Goal: Check status: Check status

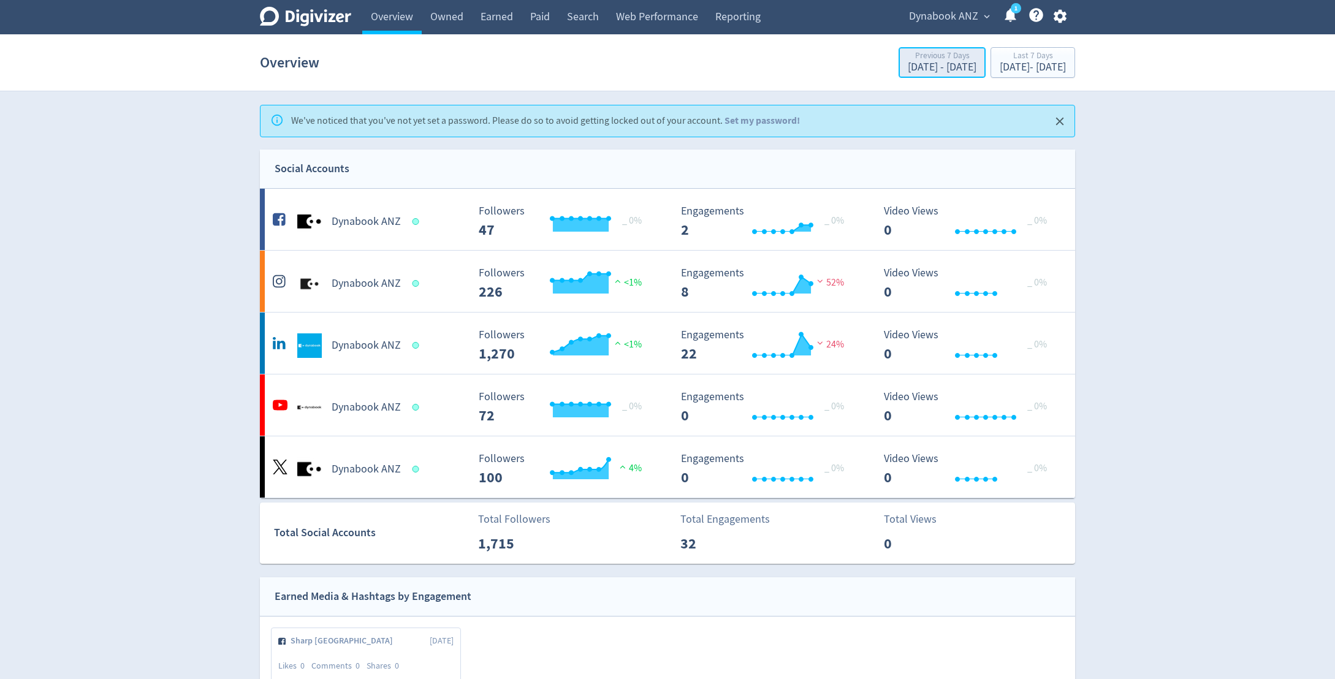
click at [908, 59] on div "Previous 7 Days" at bounding box center [942, 56] width 69 height 10
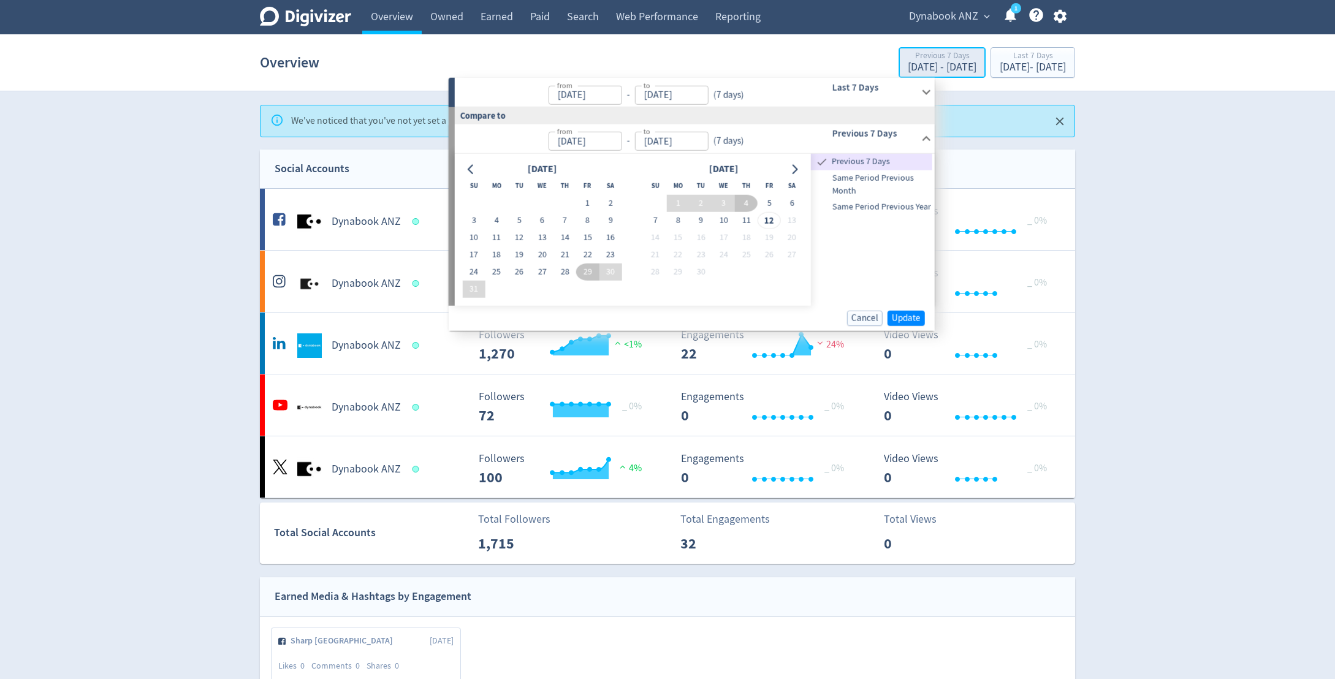
type input "[DATE]"
click at [589, 201] on button "1" at bounding box center [587, 203] width 23 height 17
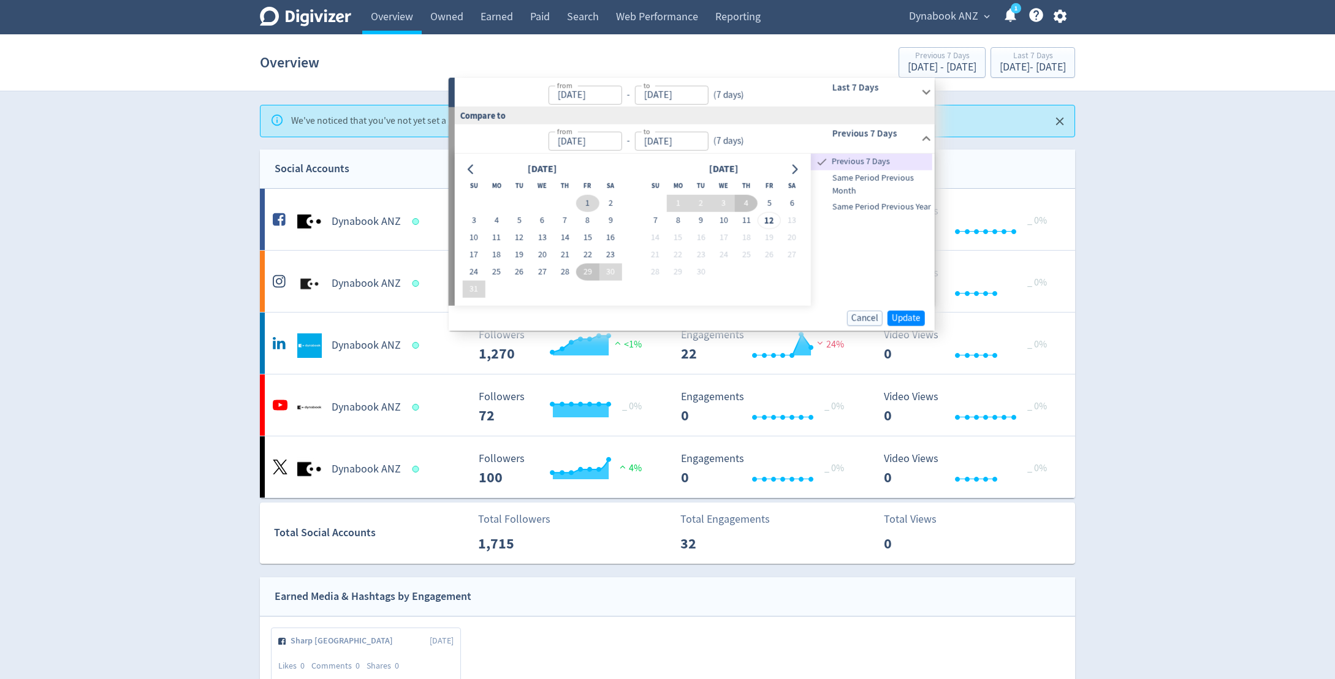
type input "[DATE]"
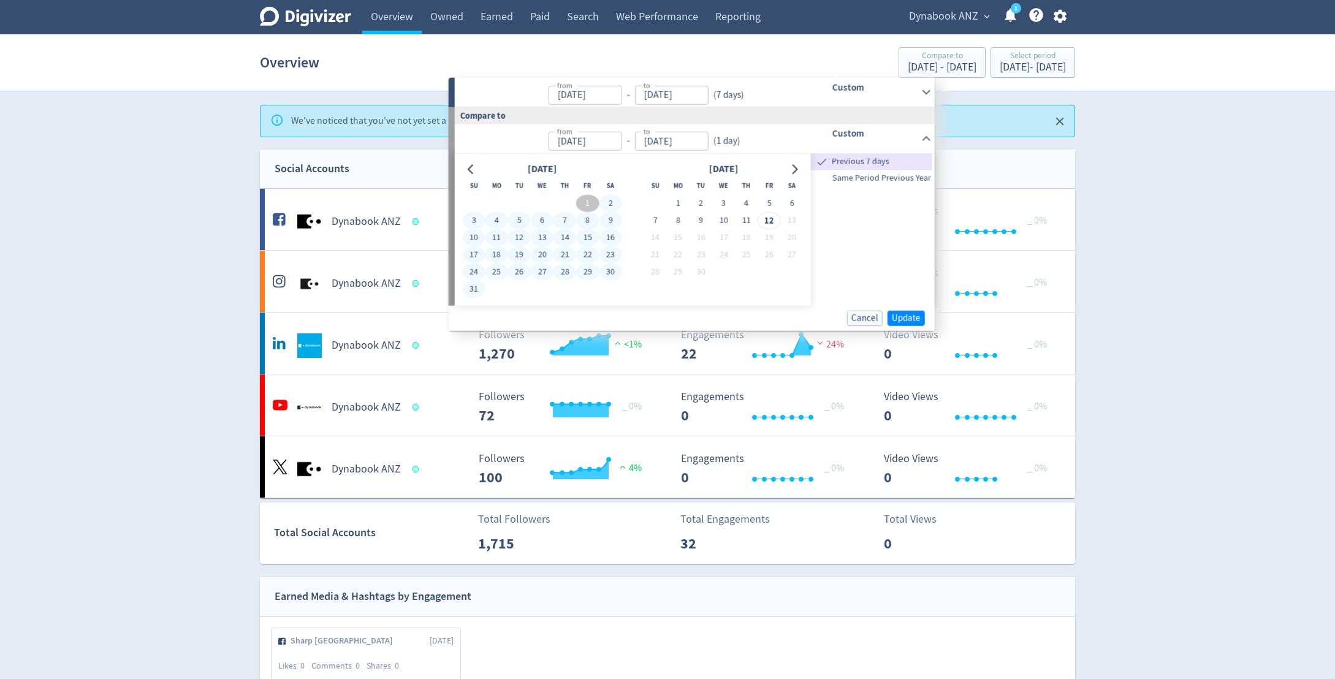
click at [470, 286] on button "31" at bounding box center [473, 289] width 23 height 17
type input "[DATE]"
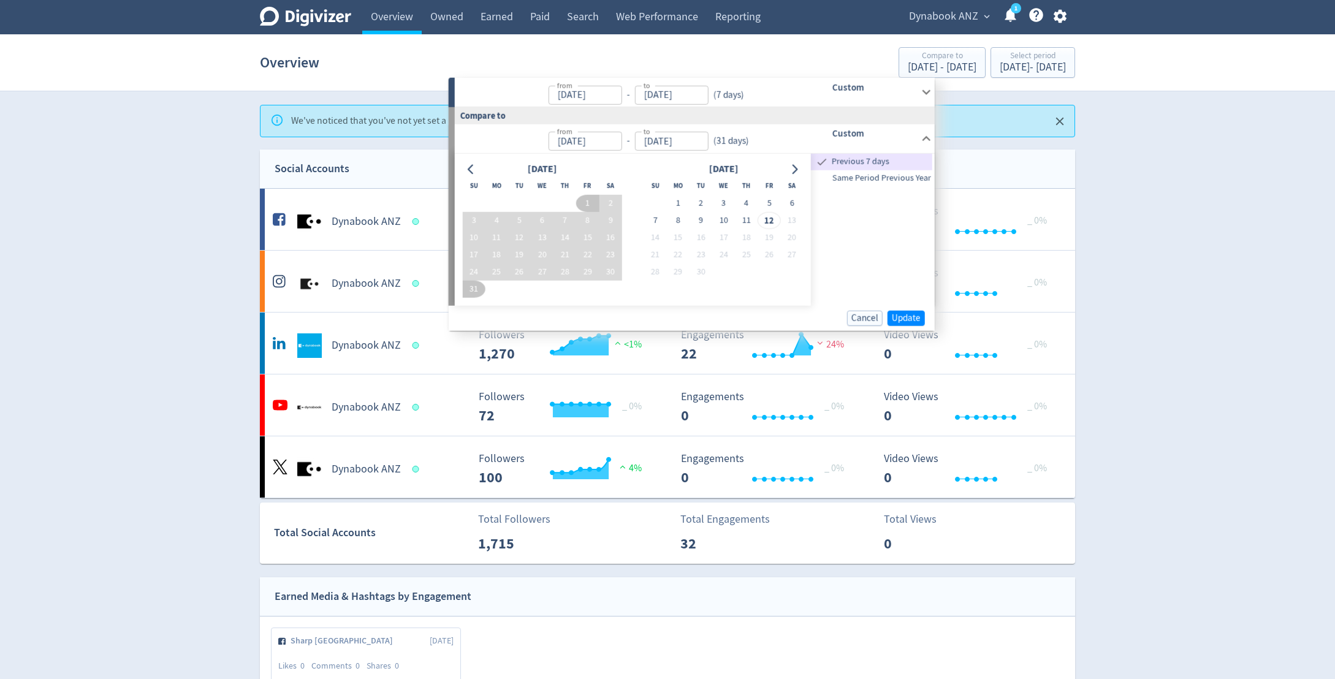
click at [902, 86] on h6 "Custom" at bounding box center [874, 87] width 84 height 15
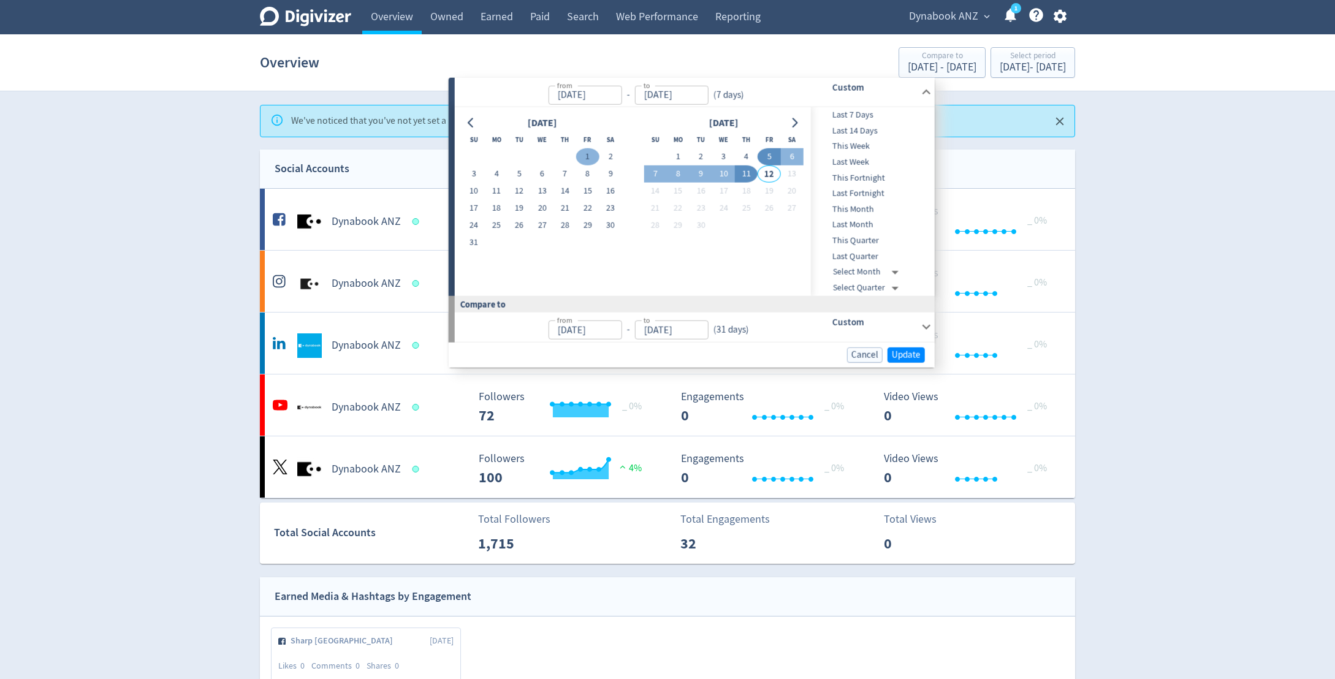
click at [595, 152] on button "1" at bounding box center [587, 156] width 23 height 17
type input "[DATE]"
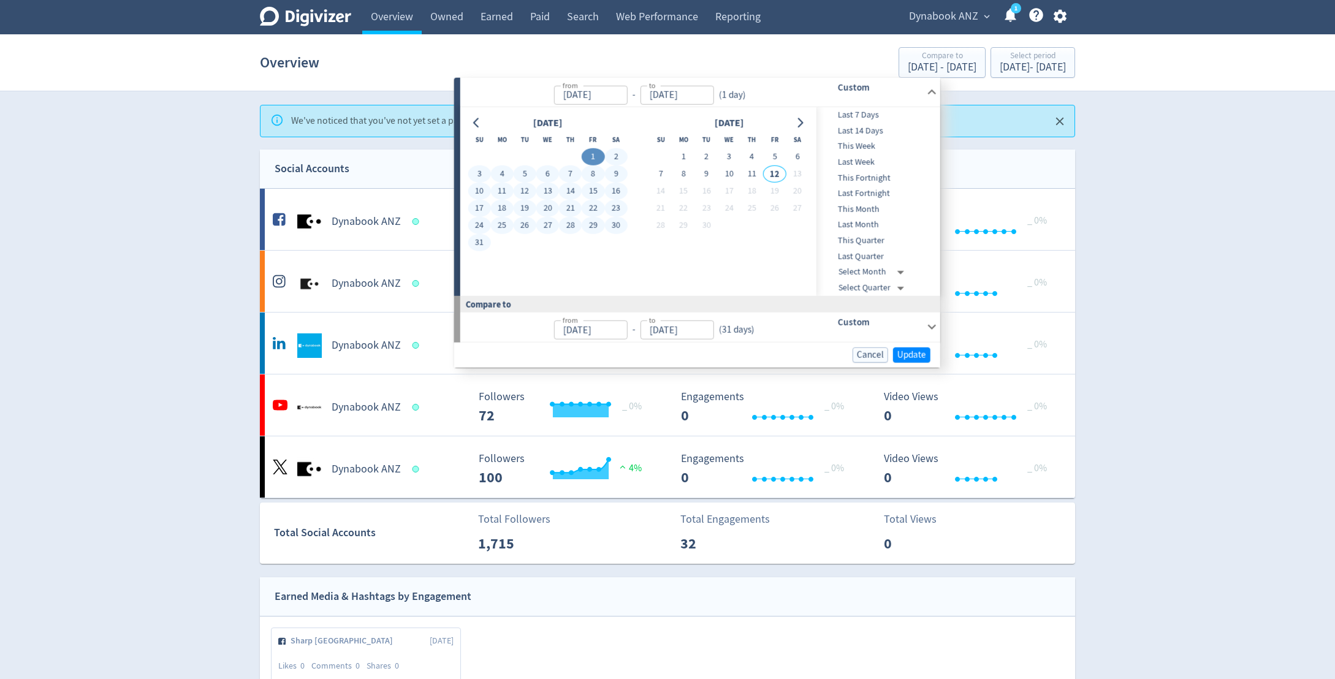
click at [482, 237] on button "31" at bounding box center [479, 242] width 23 height 17
type input "[DATE]"
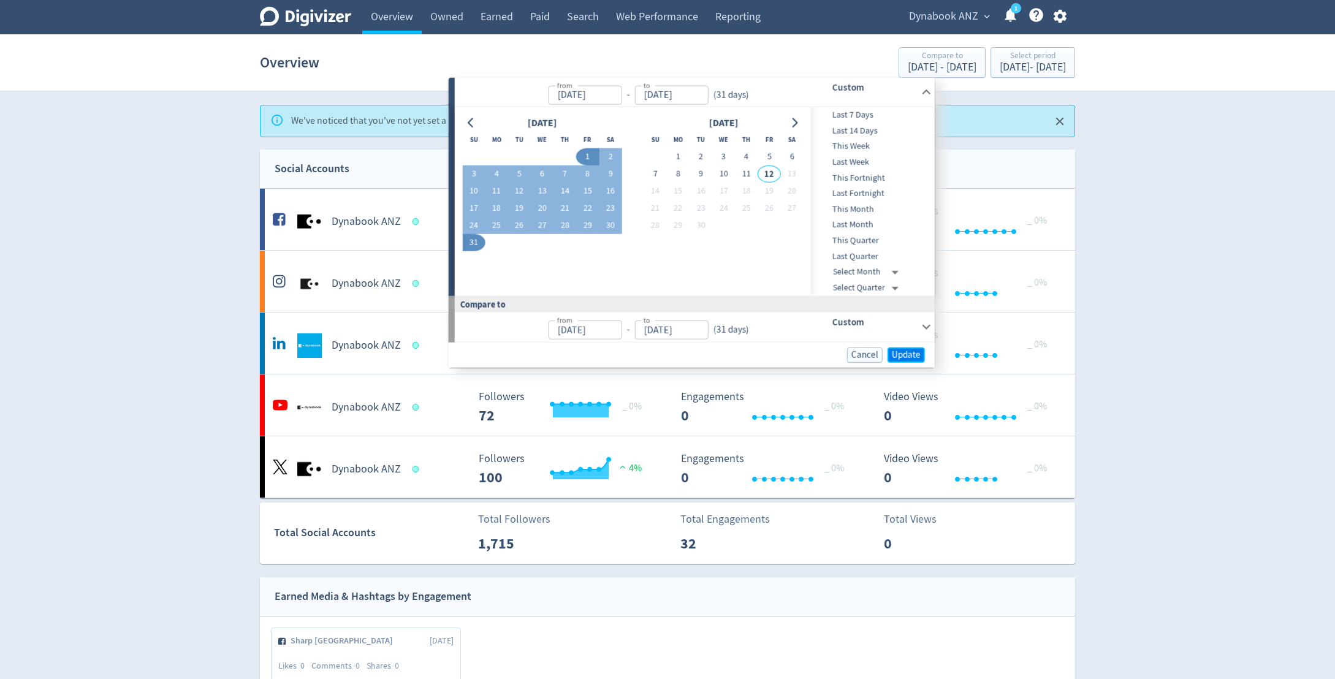
click at [908, 352] on span "Update" at bounding box center [906, 354] width 29 height 9
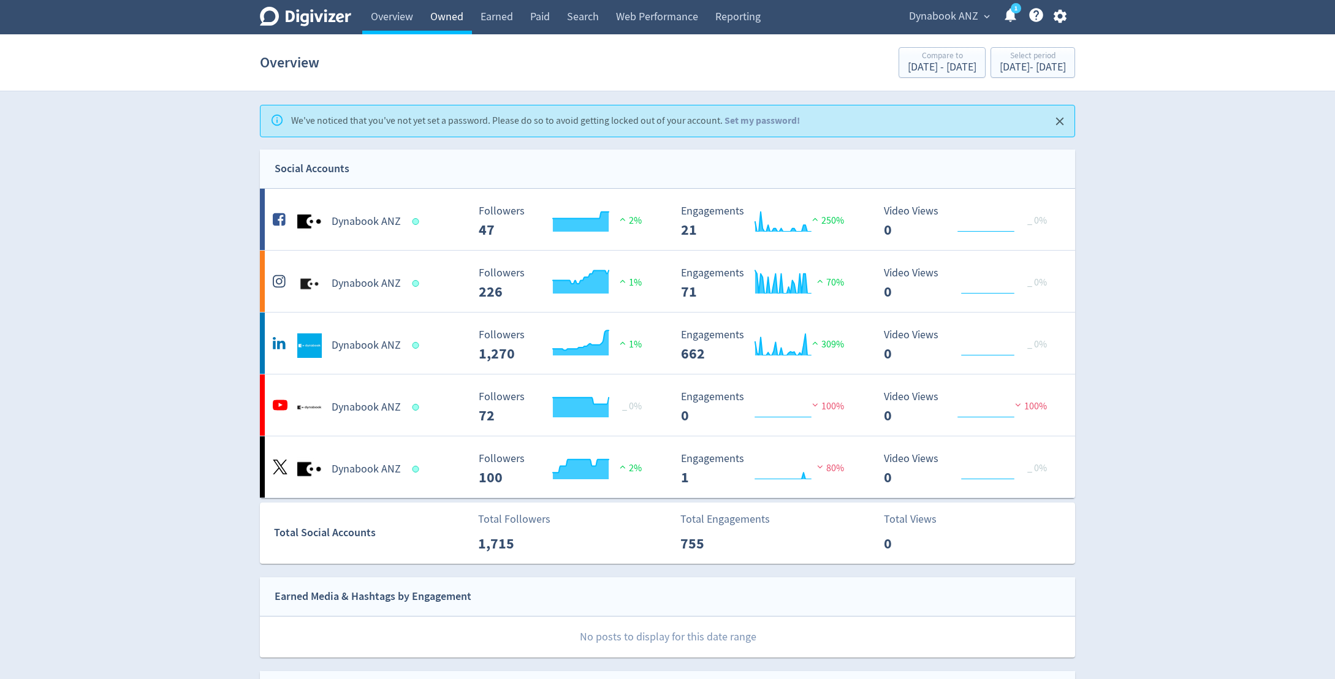
click at [432, 29] on link "Owned" at bounding box center [447, 17] width 50 height 34
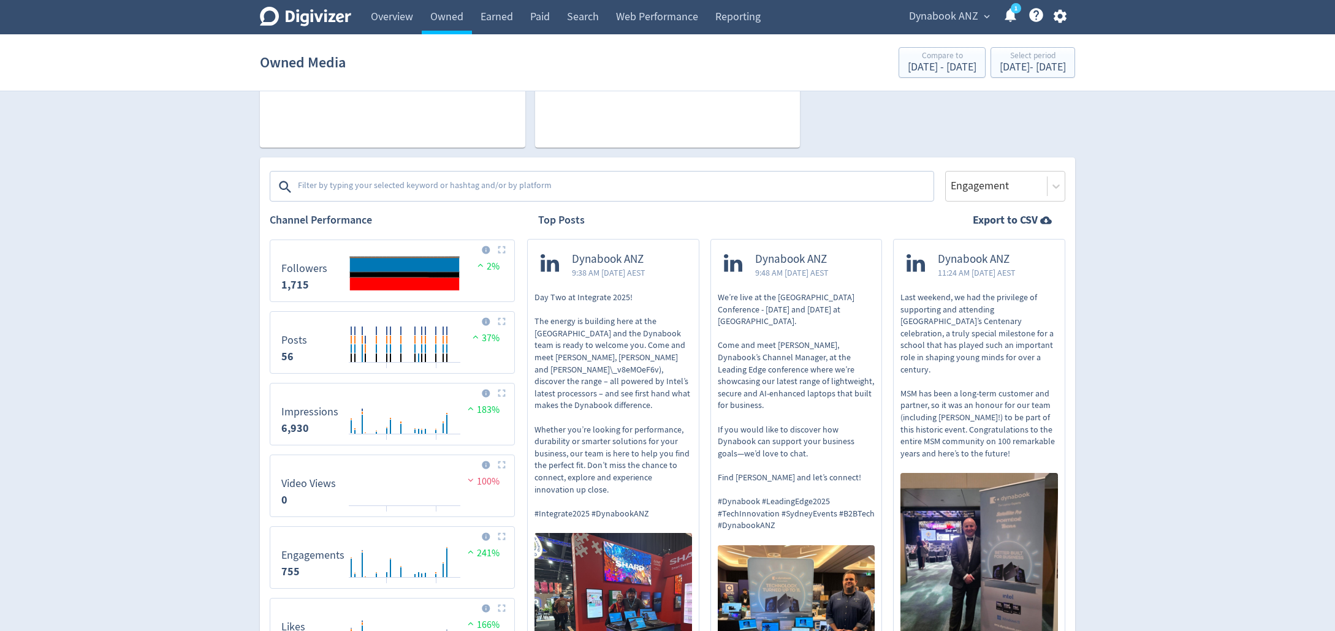
scroll to position [306, 0]
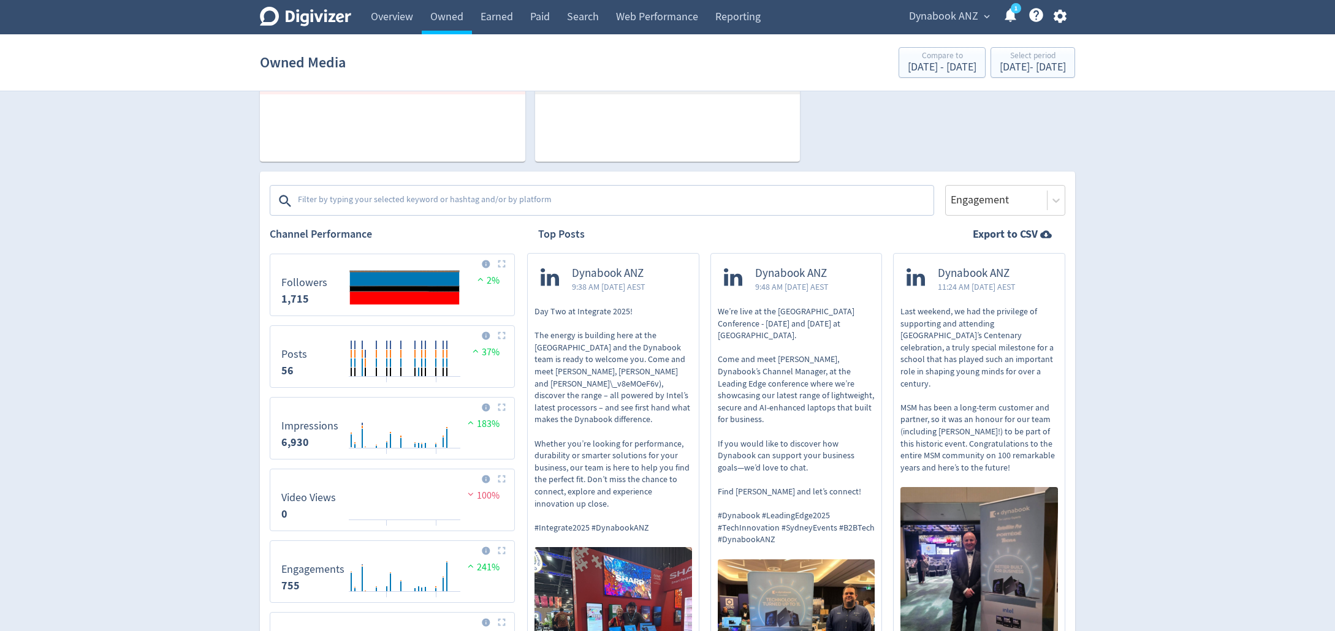
click at [456, 200] on textarea at bounding box center [615, 201] width 636 height 25
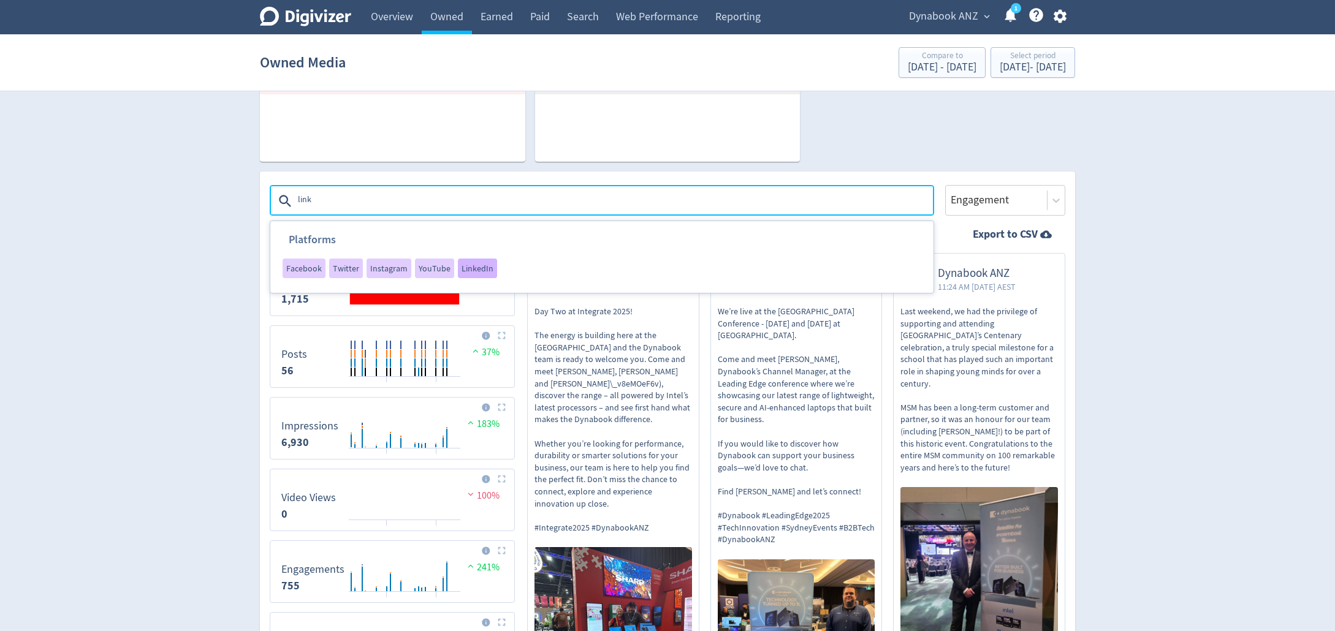
type textarea "link"
click at [485, 268] on span "LinkedIn" at bounding box center [478, 268] width 32 height 9
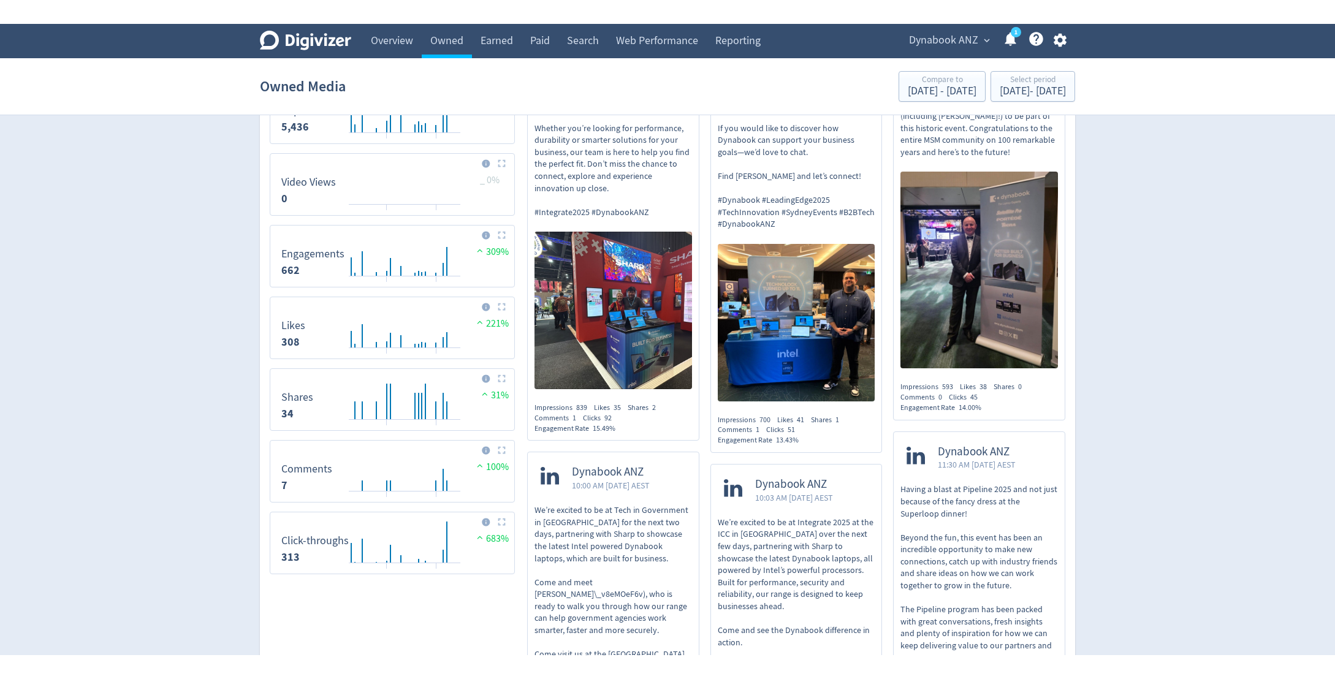
scroll to position [558, 0]
